Goal: Transaction & Acquisition: Purchase product/service

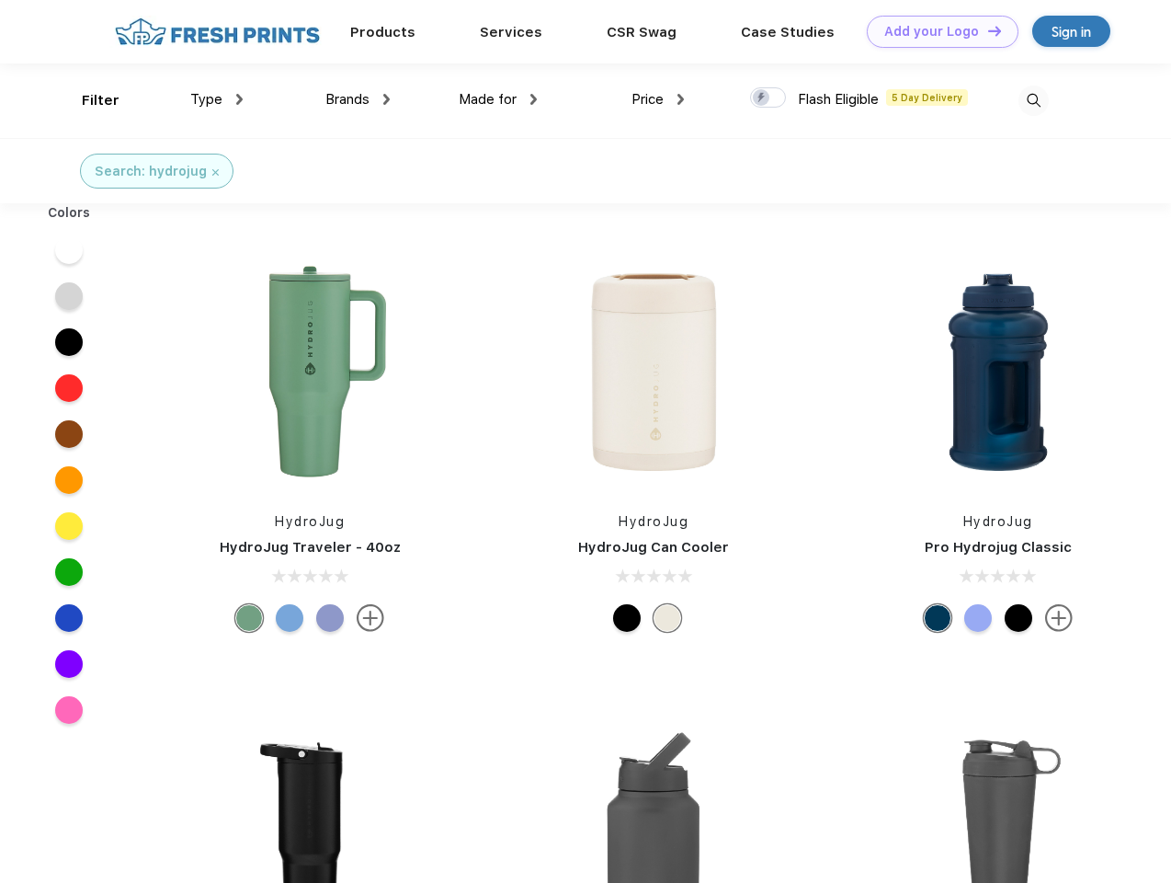
click at [936, 31] on link "Add your Logo Design Tool" at bounding box center [943, 32] width 152 height 32
click at [0, 0] on div "Design Tool" at bounding box center [0, 0] width 0 height 0
click at [987, 30] on link "Add your Logo Design Tool" at bounding box center [943, 32] width 152 height 32
click at [88, 100] on div "Filter" at bounding box center [101, 100] width 38 height 21
click at [217, 99] on span "Type" at bounding box center [206, 99] width 32 height 17
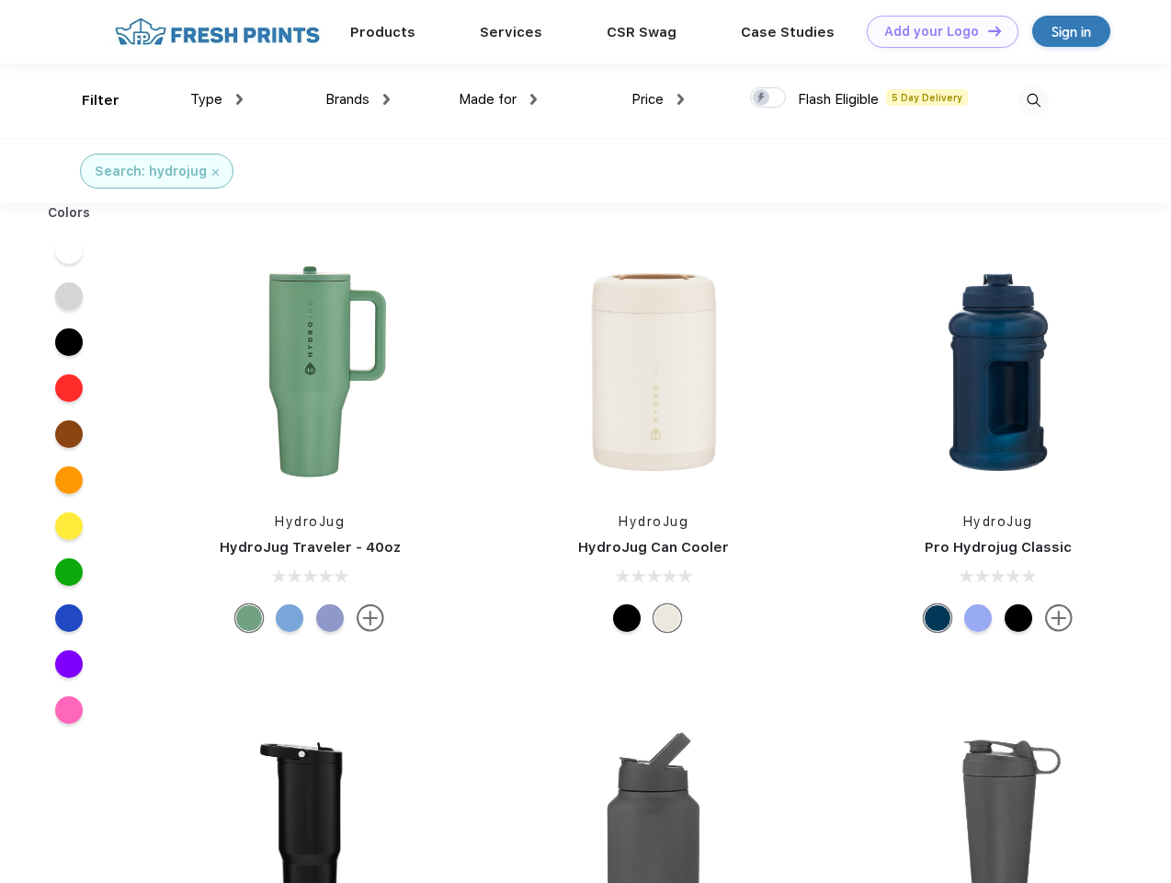
click at [358, 99] on span "Brands" at bounding box center [347, 99] width 44 height 17
click at [498, 99] on span "Made for" at bounding box center [488, 99] width 58 height 17
click at [658, 99] on span "Price" at bounding box center [648, 99] width 32 height 17
click at [769, 98] on div at bounding box center [768, 97] width 36 height 20
click at [762, 98] on input "checkbox" at bounding box center [756, 92] width 12 height 12
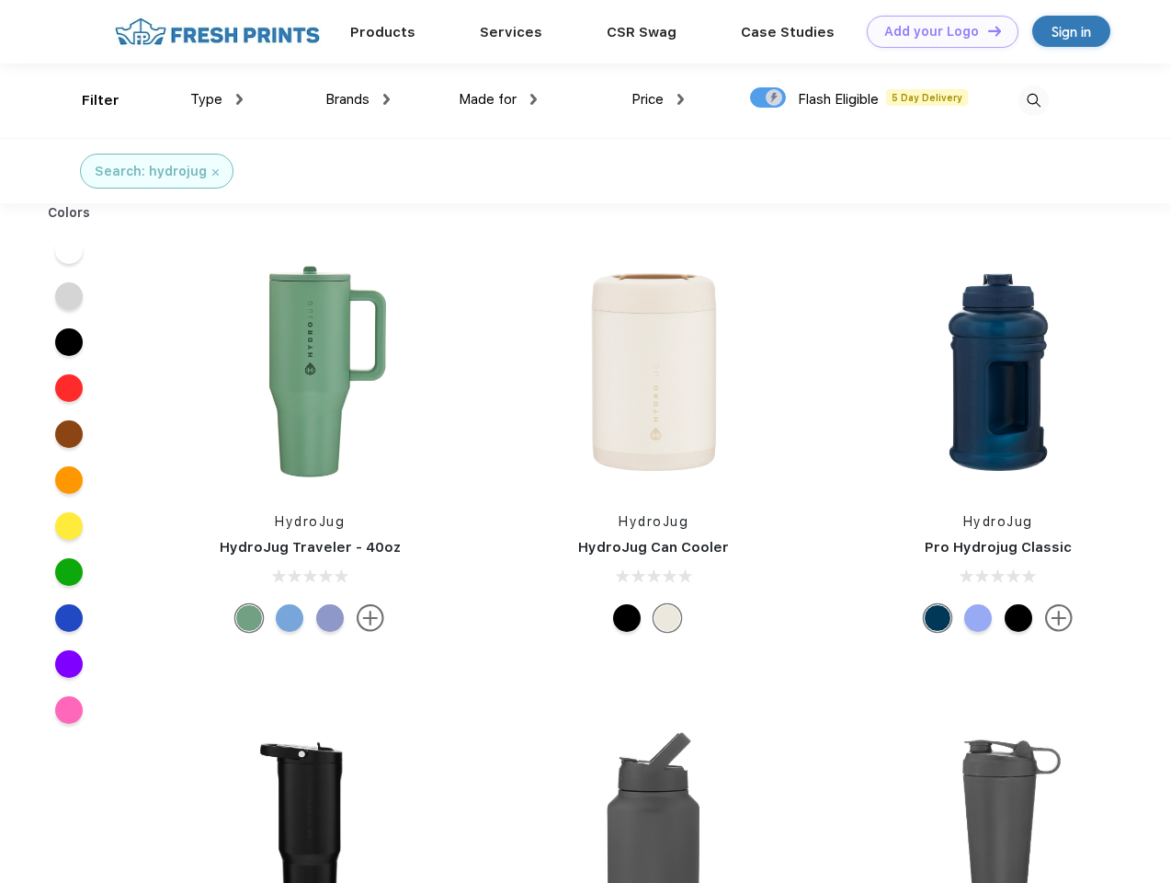
click at [1033, 100] on img at bounding box center [1034, 101] width 30 height 30
